Goal: Task Accomplishment & Management: Manage account settings

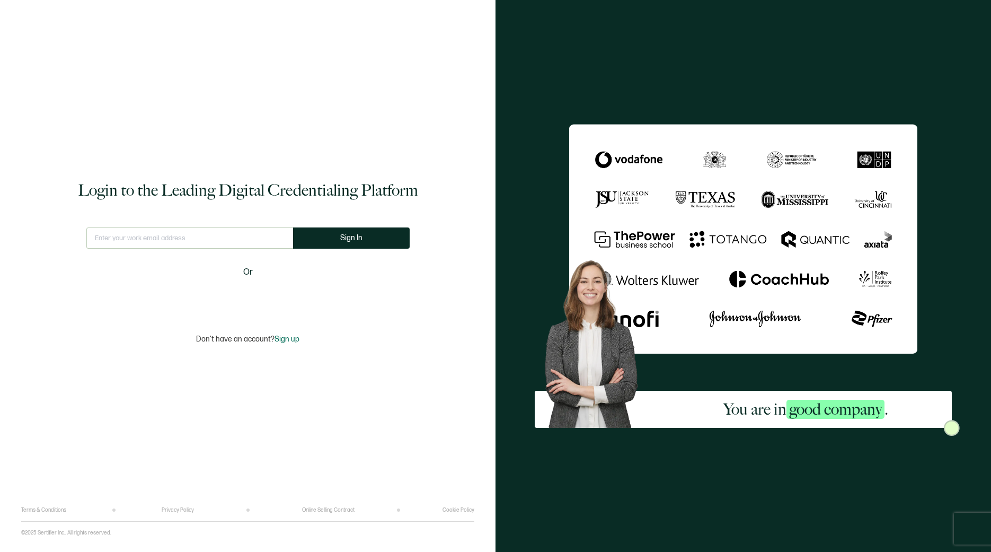
click at [190, 228] on input "text" at bounding box center [189, 237] width 207 height 21
type input "[EMAIL_ADDRESS][DOMAIN_NAME]"
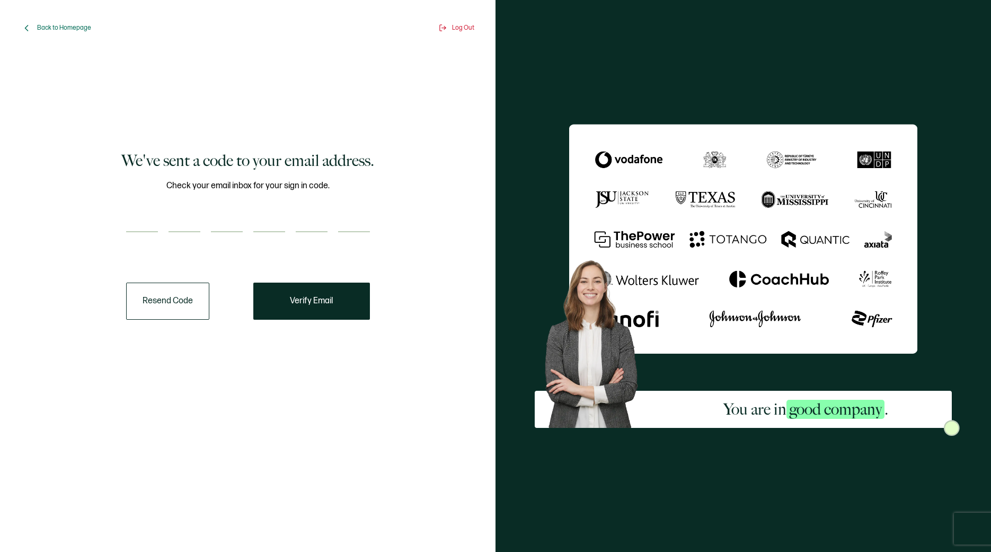
click at [146, 222] on input "number" at bounding box center [142, 221] width 32 height 21
paste input "4"
type input "4"
type input "2"
type input "7"
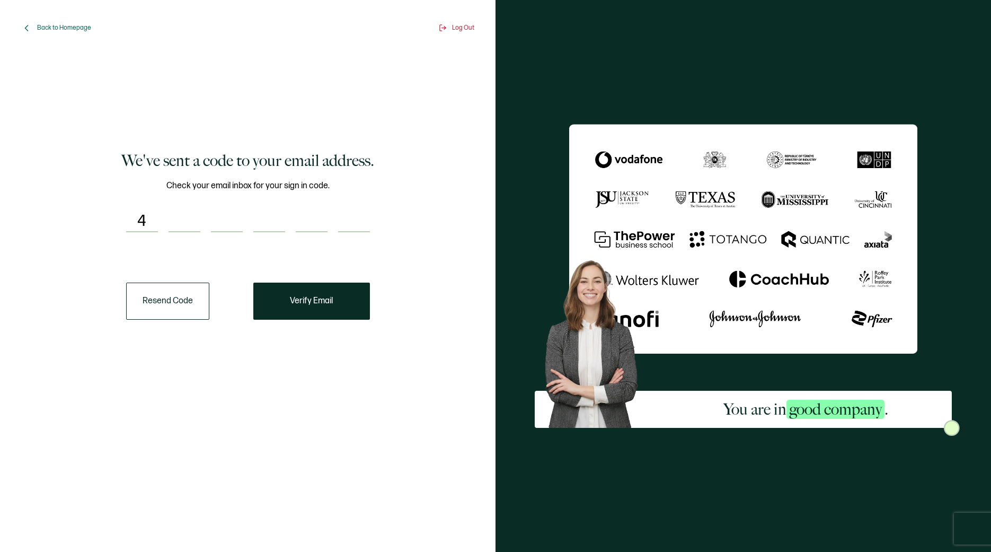
type input "5"
type input "1"
type input "9"
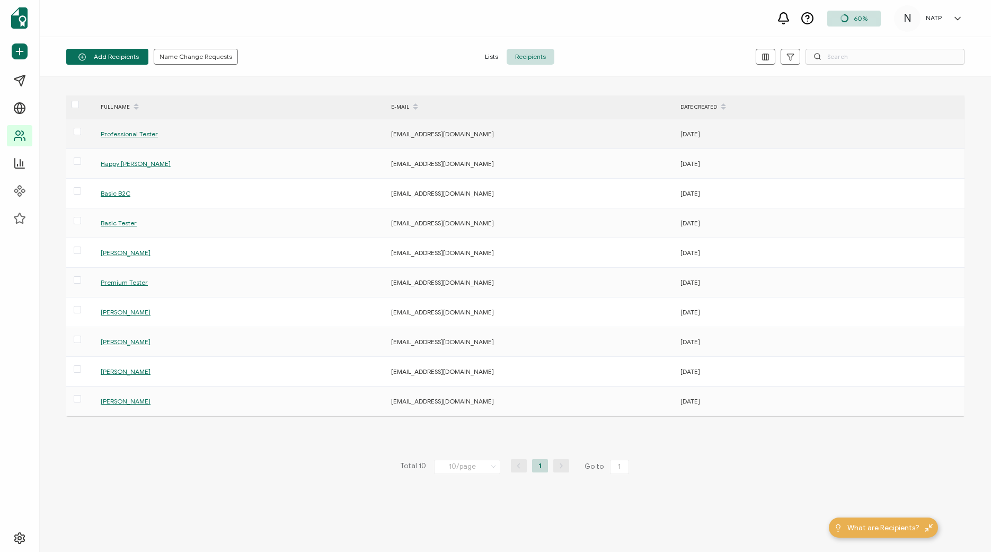
click at [133, 134] on span "Professional Tester" at bounding box center [129, 134] width 57 height 8
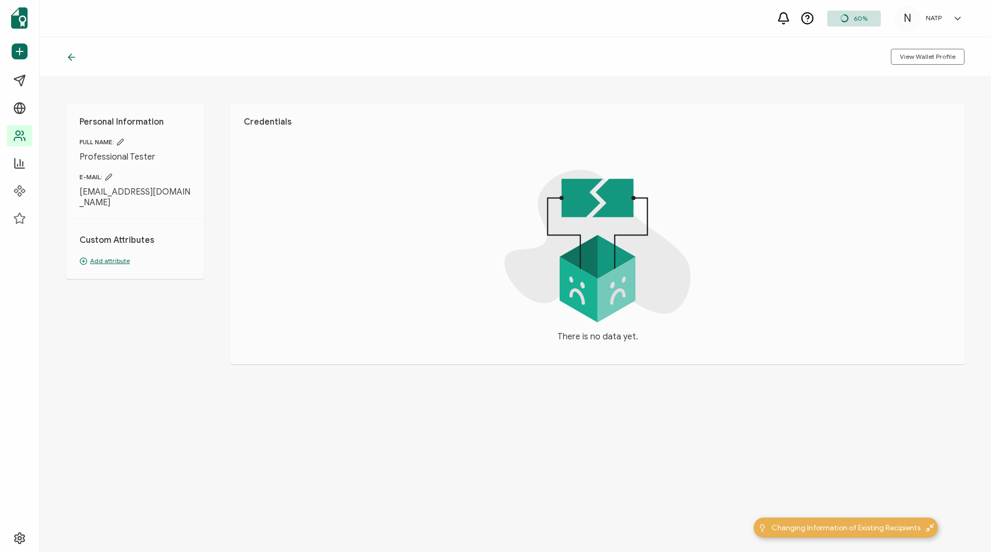
click at [76, 56] on icon at bounding box center [71, 57] width 11 height 11
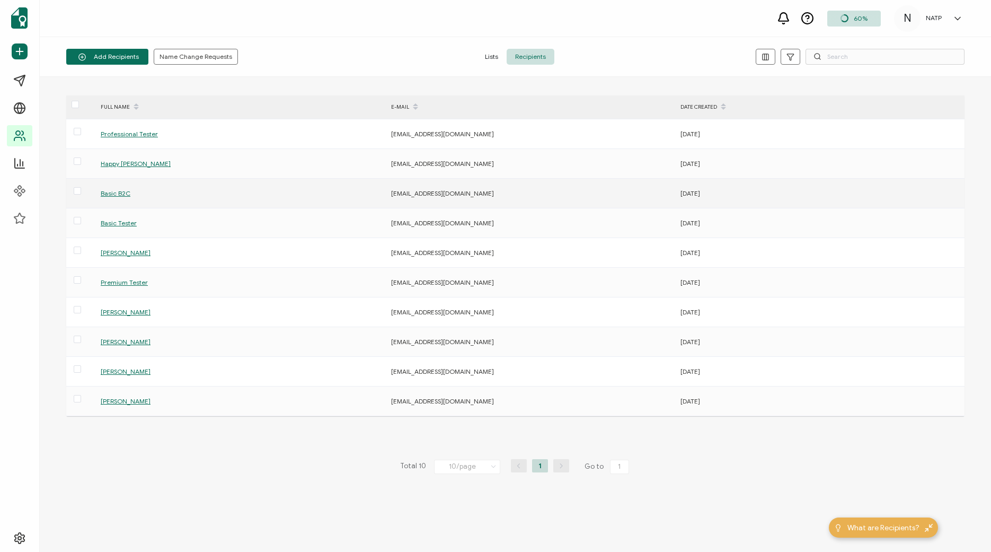
click at [829, 186] on td "[DATE]" at bounding box center [819, 194] width 289 height 30
